Goal: Task Accomplishment & Management: Complete application form

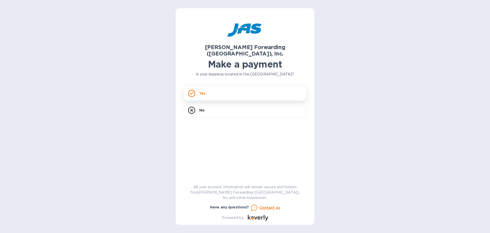
click at [211, 88] on div "Yes" at bounding box center [245, 93] width 123 height 14
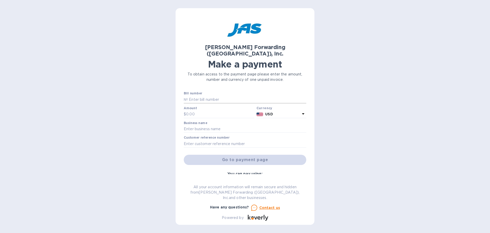
click at [216, 95] on input "text" at bounding box center [247, 99] width 118 height 8
paste input "ORF503331803"
type input "ORF503331803"
click at [194, 110] on input "text" at bounding box center [220, 114] width 68 height 8
type input "1,267.97"
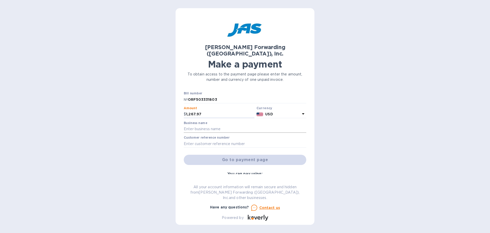
click at [209, 125] on input "text" at bounding box center [245, 129] width 123 height 8
type input "Absolute EMC LLc"
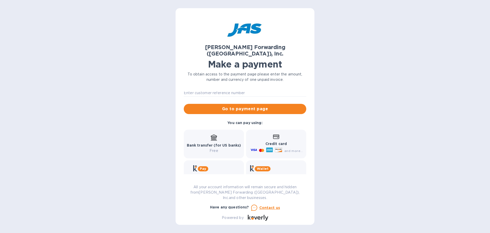
scroll to position [51, 0]
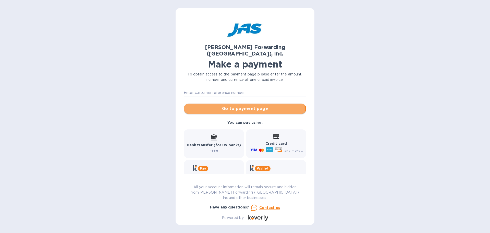
click at [226, 105] on span "Go to payment page" at bounding box center [245, 108] width 114 height 6
